Goal: Task Accomplishment & Management: Use online tool/utility

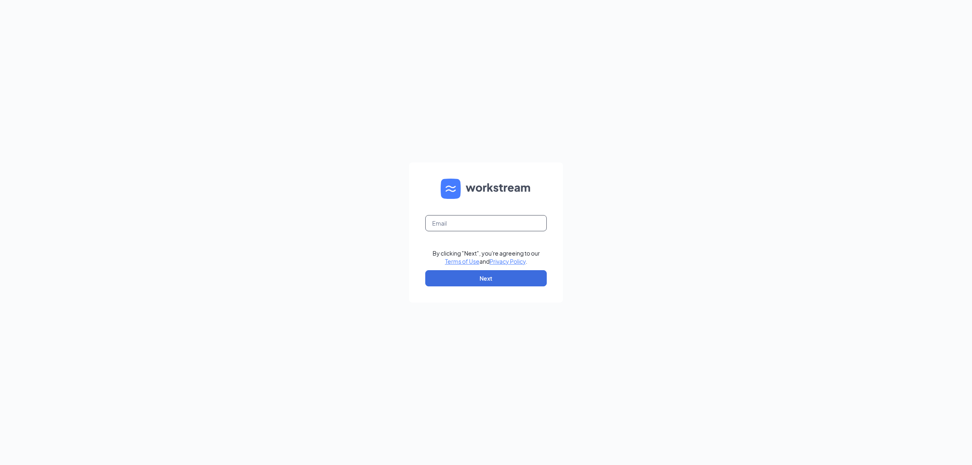
click at [491, 227] on input "text" at bounding box center [485, 223] width 121 height 16
type input "psp0184@petsupplymarket.com"
click at [483, 282] on button "Next" at bounding box center [485, 278] width 121 height 16
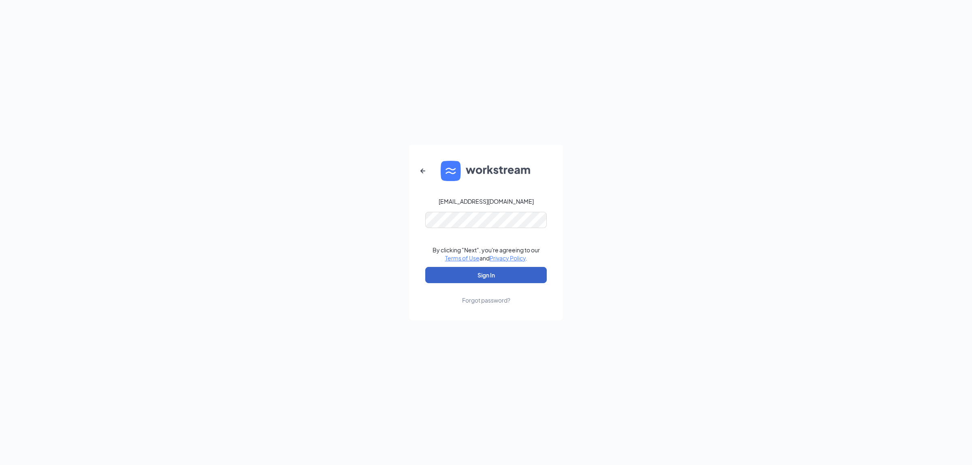
click at [509, 268] on button "Sign In" at bounding box center [485, 275] width 121 height 16
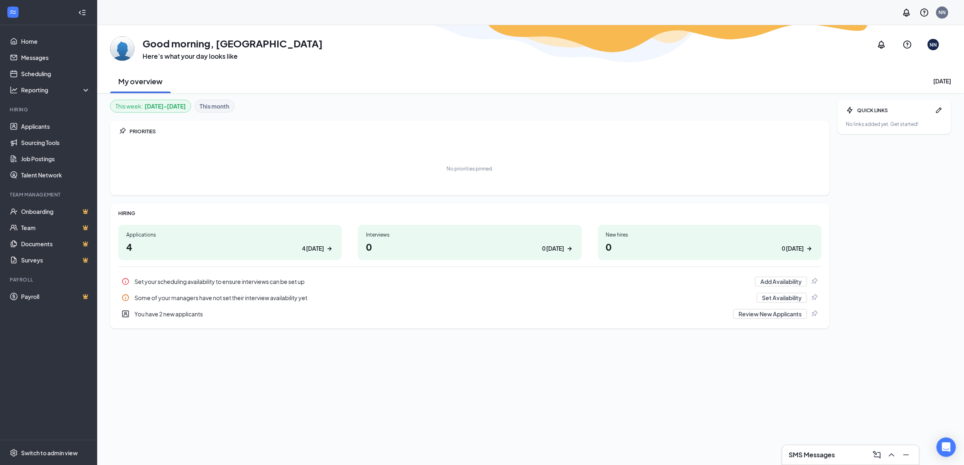
click at [863, 452] on div "SMS Messages" at bounding box center [851, 454] width 124 height 13
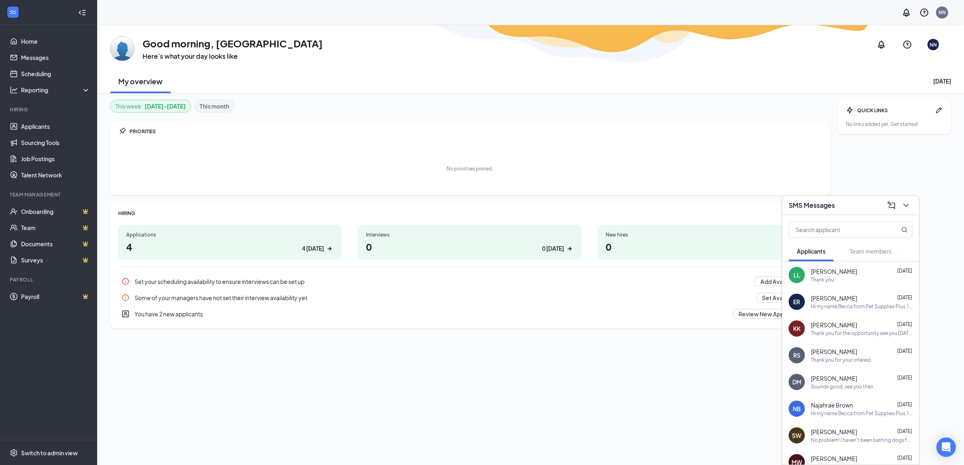
click at [828, 332] on div "Thank you for the opportunity see you [DATE]." at bounding box center [862, 333] width 102 height 7
